Goal: Information Seeking & Learning: Learn about a topic

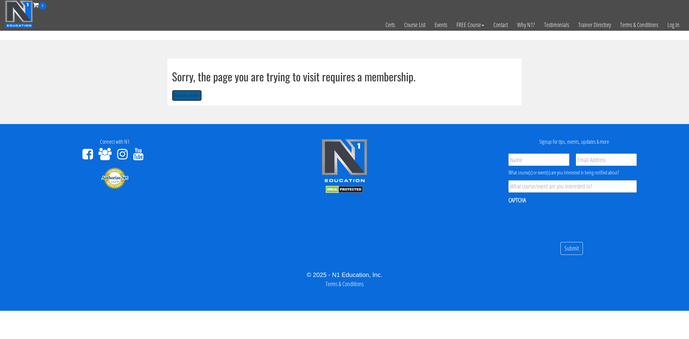
click at [194, 92] on button "Return Home" at bounding box center [187, 95] width 30 height 11
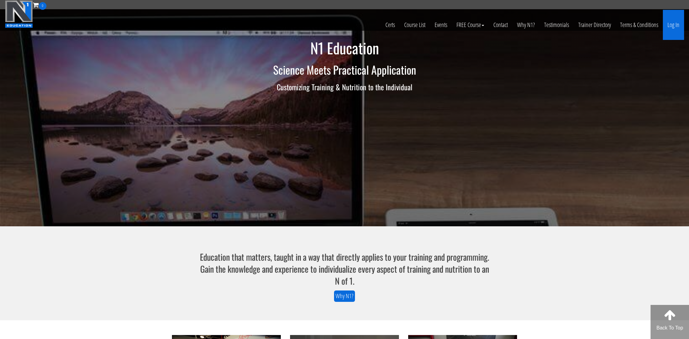
click at [668, 25] on link "Log In" at bounding box center [673, 25] width 21 height 30
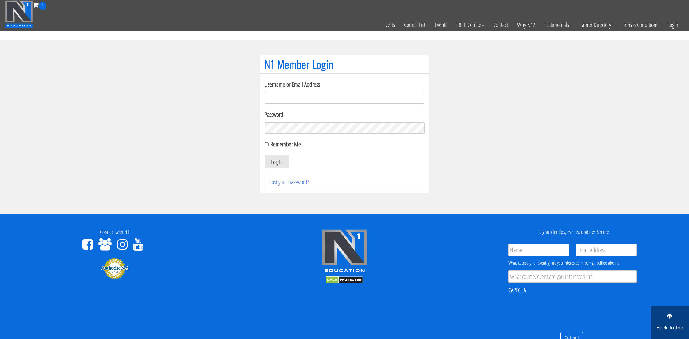
type input "yangchungchai.pt@gmail.com"
click at [265, 146] on input "Remember Me" at bounding box center [266, 145] width 4 height 4
checkbox input "true"
click at [274, 159] on button "Log In" at bounding box center [276, 161] width 25 height 13
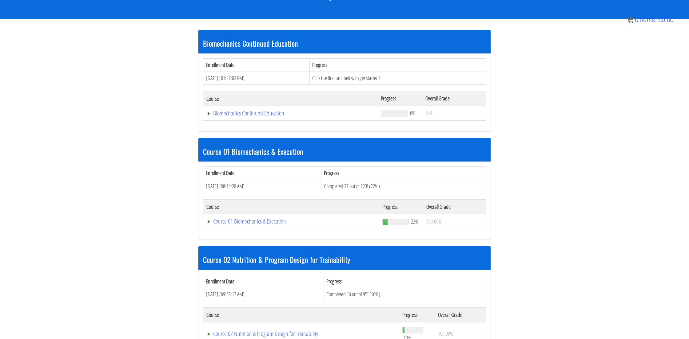
scroll to position [93, 0]
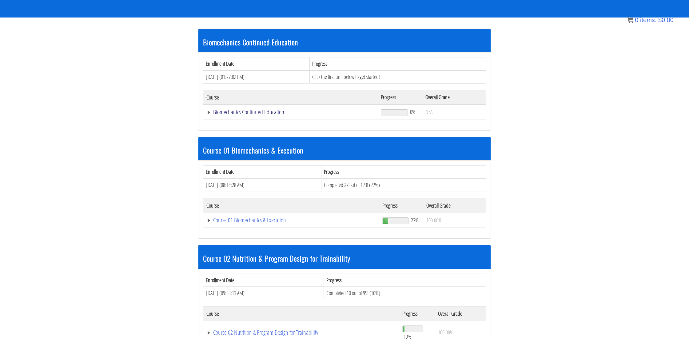
click at [269, 111] on link "Biomechanics Continued Education" at bounding box center [290, 112] width 168 height 6
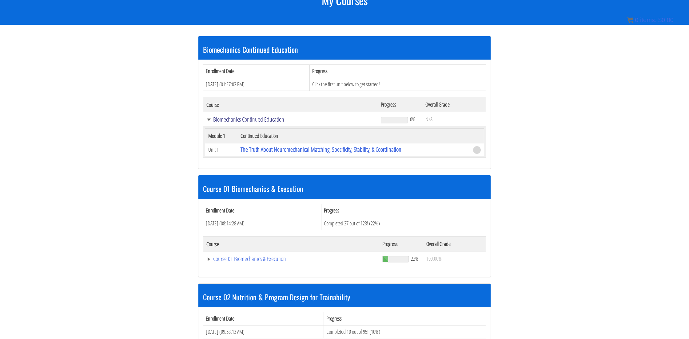
scroll to position [87, 0]
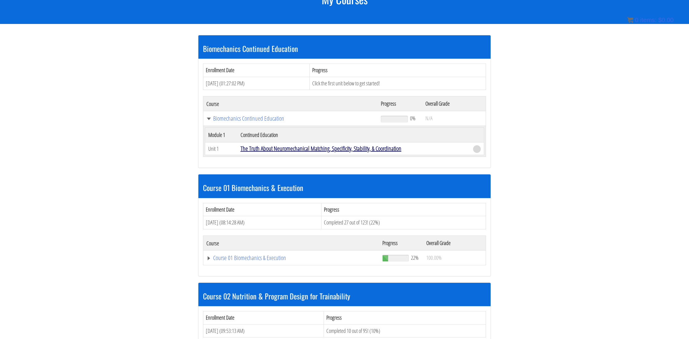
click at [270, 148] on link "The Truth About Neuromechanical Matching, Specificity, Stability, & Coordination" at bounding box center [320, 149] width 161 height 8
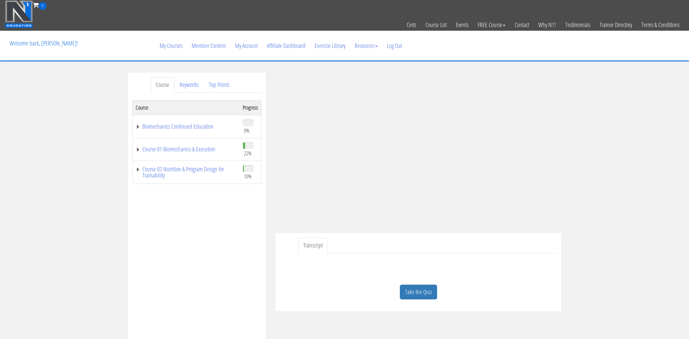
scroll to position [32, 0]
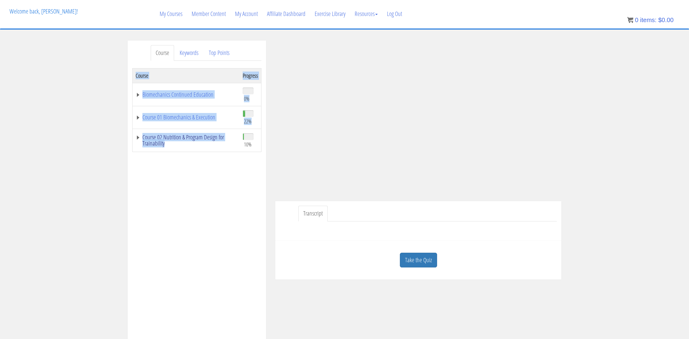
copy div "Course Progress Biomechanics Continued Education 0% Module 1 Continued Educatio…"
drag, startPoint x: 126, startPoint y: 135, endPoint x: 193, endPoint y: 145, distance: 68.0
click at [193, 145] on div "Course Keywords Top Points Course Progress Biomechanics Continued Education 0% …" at bounding box center [197, 214] width 148 height 347
